Goal: Task Accomplishment & Management: Complete application form

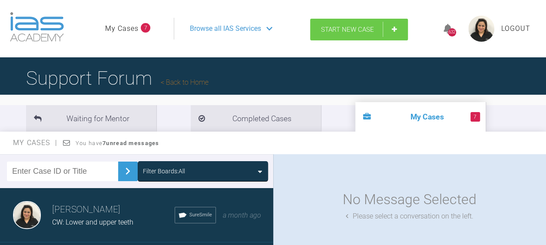
click at [337, 29] on span "Start New Case" at bounding box center [347, 30] width 53 height 8
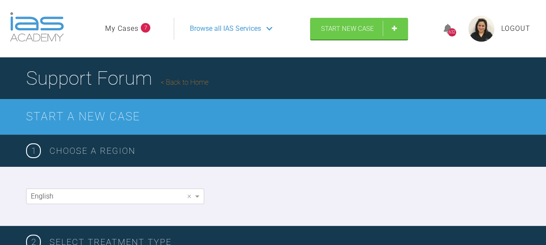
click at [487, 189] on div "English ×" at bounding box center [273, 196] width 546 height 59
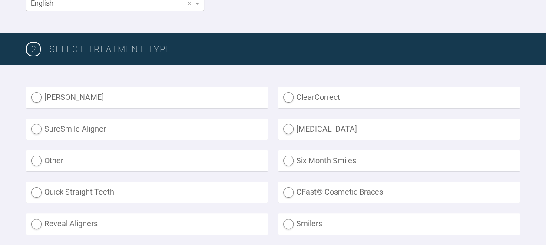
scroll to position [194, 0]
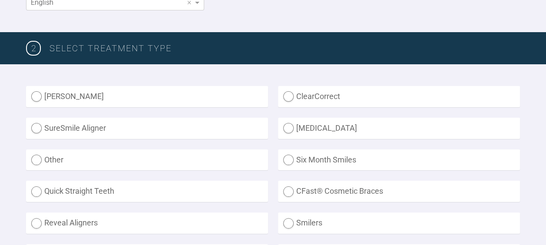
click at [36, 124] on label "SureSmile Aligner" at bounding box center [147, 128] width 242 height 21
radio Aligner "true"
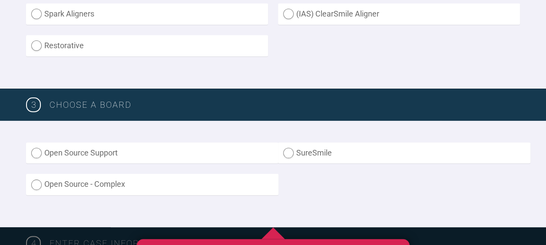
scroll to position [436, 0]
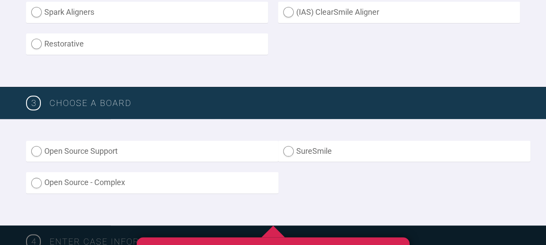
click at [36, 150] on label "Open Source Support" at bounding box center [152, 151] width 252 height 21
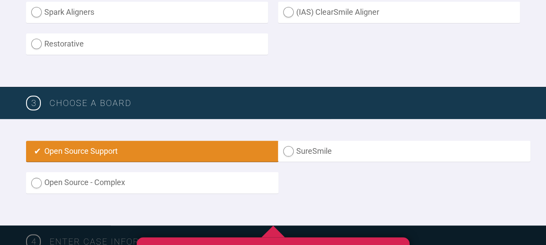
radio input "true"
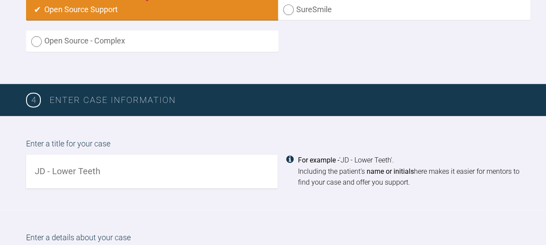
click at [49, 169] on input "text" at bounding box center [152, 171] width 252 height 33
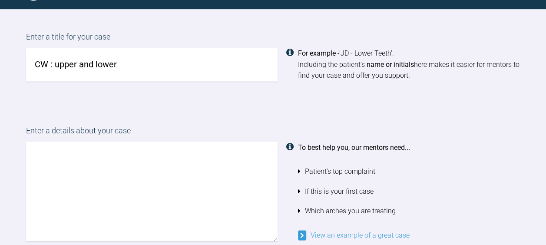
scroll to position [693, 0]
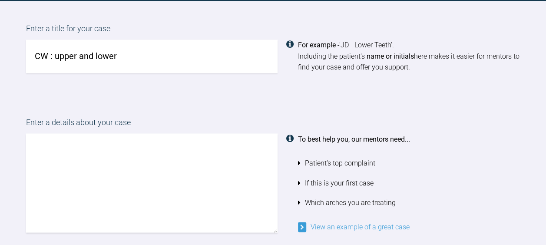
type input "CW : upper and lower"
click at [43, 142] on textarea at bounding box center [152, 182] width 252 height 99
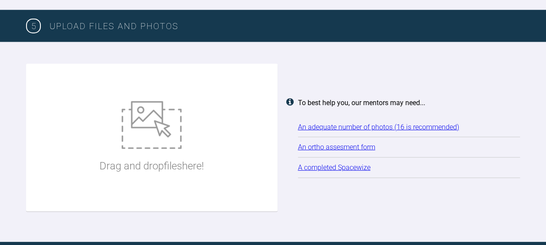
scroll to position [1108, 0]
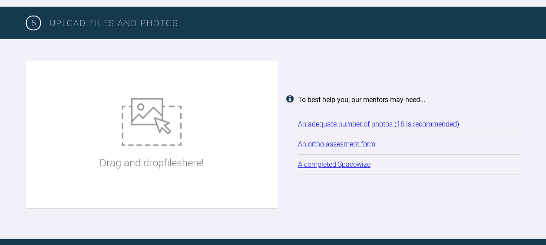
type textarea "CW has never neen content with her smile and she would like to know if she can …"
click at [153, 129] on img at bounding box center [152, 122] width 60 height 48
type input "C:\fakepath\1 SW .JPG"
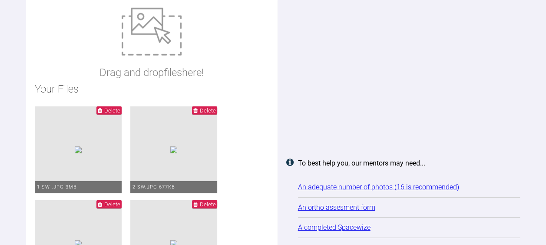
scroll to position [1154, 0]
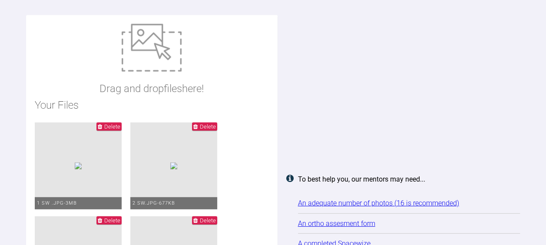
click at [154, 47] on img at bounding box center [152, 48] width 60 height 48
type input "C:\fakepath\6 SW .JPG"
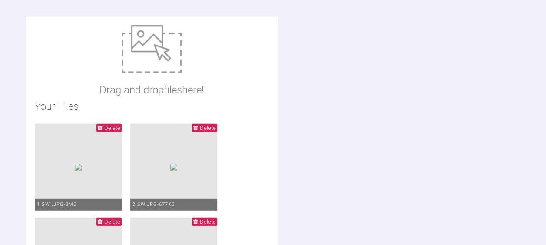
scroll to position [1152, 0]
click at [146, 50] on img at bounding box center [152, 50] width 60 height 48
type input "C:\fakepath\11 SW .JPG"
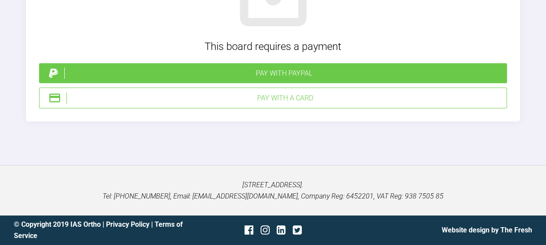
scroll to position [3205, 0]
click at [217, 104] on div "Pay with a Card" at bounding box center [284, 98] width 437 height 11
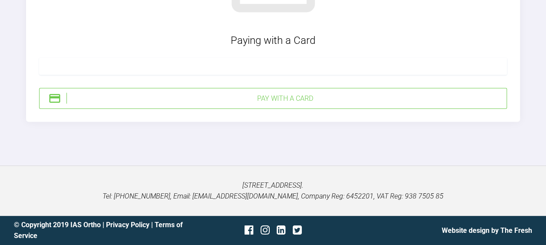
click at [75, 75] on div at bounding box center [273, 66] width 468 height 17
click at [266, 104] on div "Pay with a Card" at bounding box center [284, 98] width 437 height 11
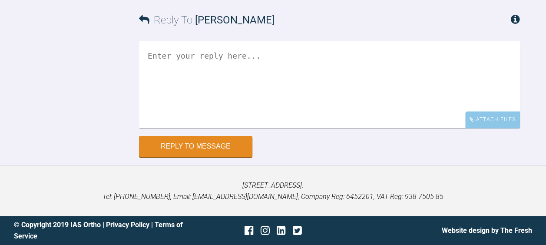
scroll to position [912, 0]
